Goal: Task Accomplishment & Management: Use online tool/utility

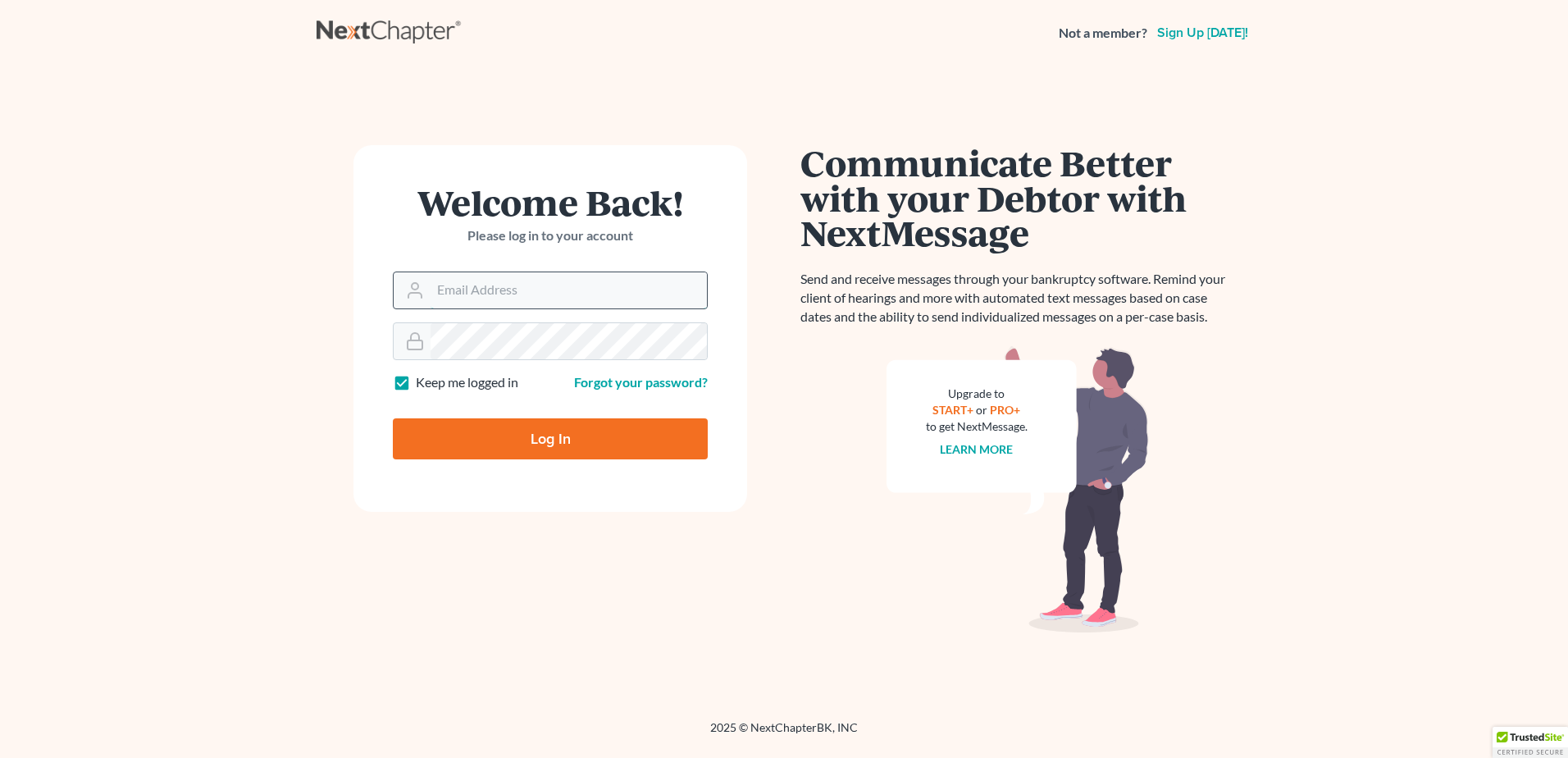
click at [500, 288] on input "Email Address" at bounding box center [568, 290] width 276 height 36
type input "pam@fesenmyerlaw.com"
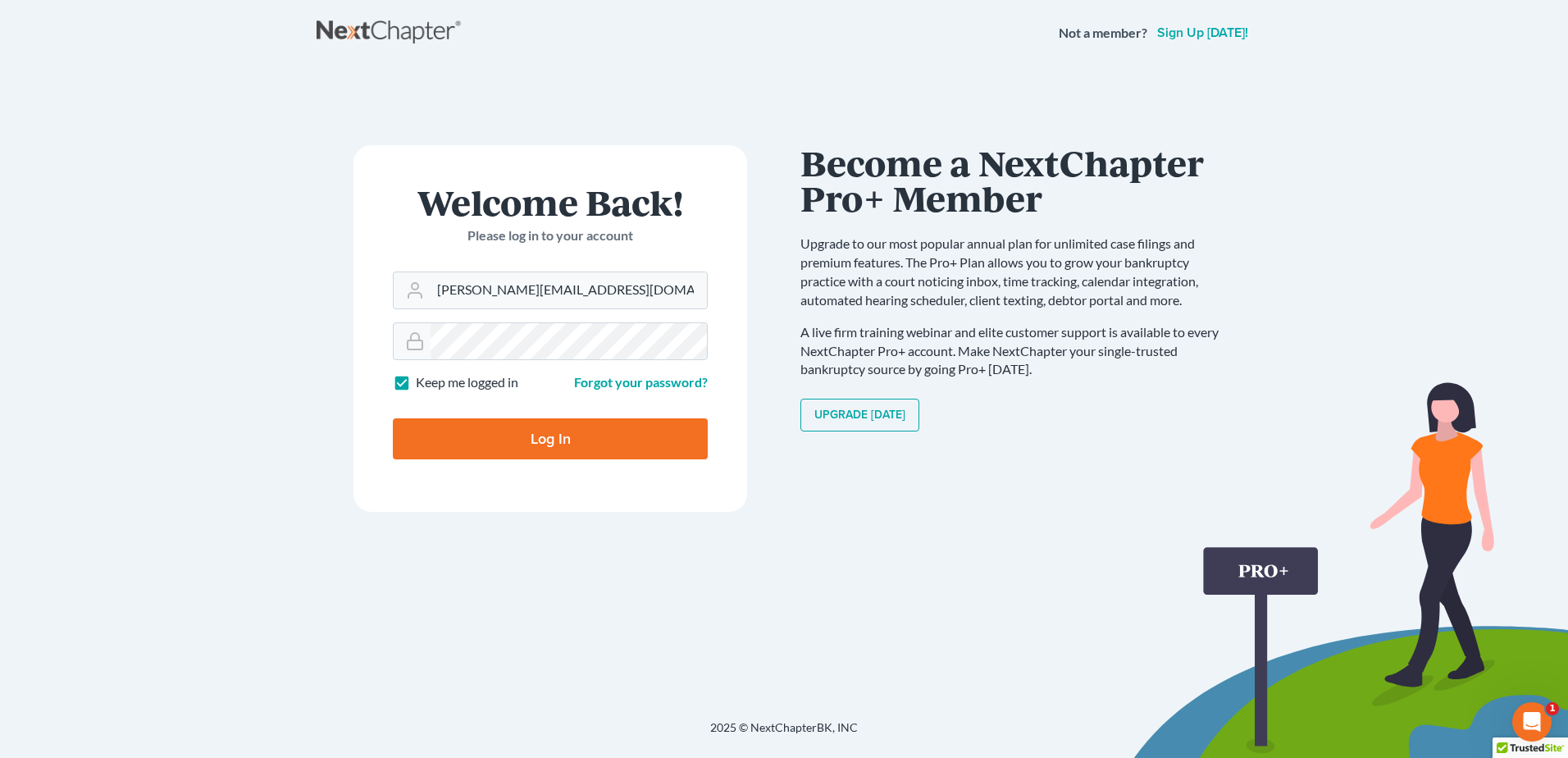
click at [540, 447] on input "Log In" at bounding box center [550, 439] width 315 height 41
type input "Thinking..."
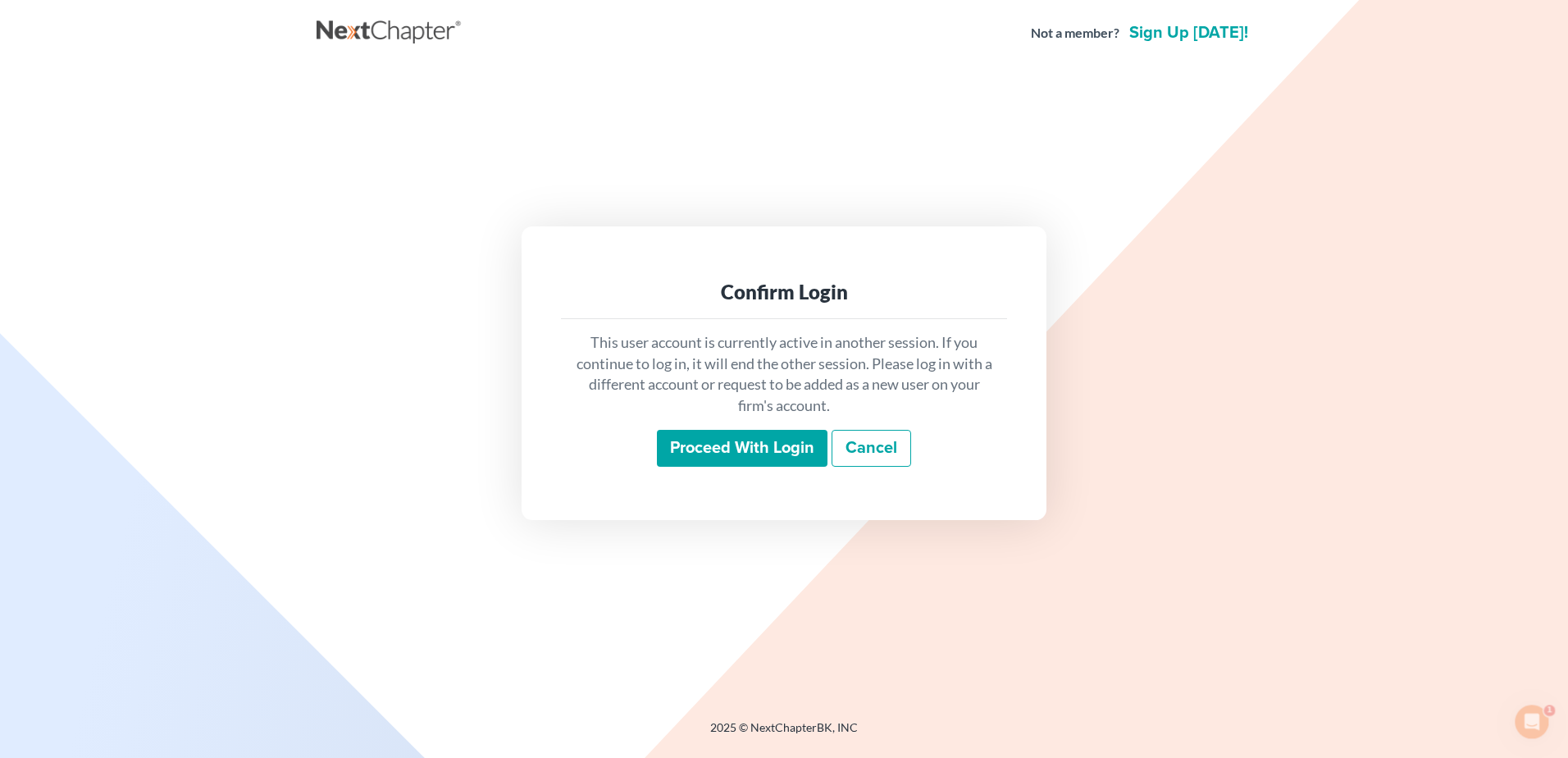
click at [719, 455] on input "Proceed with login" at bounding box center [742, 448] width 171 height 38
